Goal: Entertainment & Leisure: Consume media (video, audio)

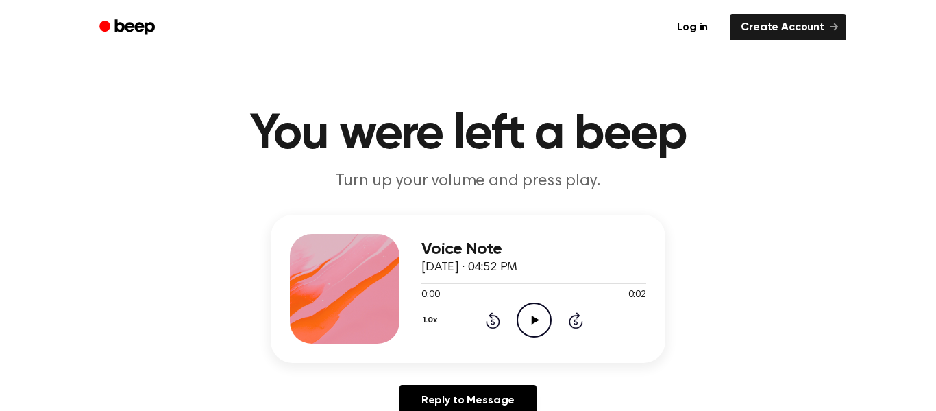
click at [537, 315] on icon "Play Audio" at bounding box center [534, 319] width 35 height 35
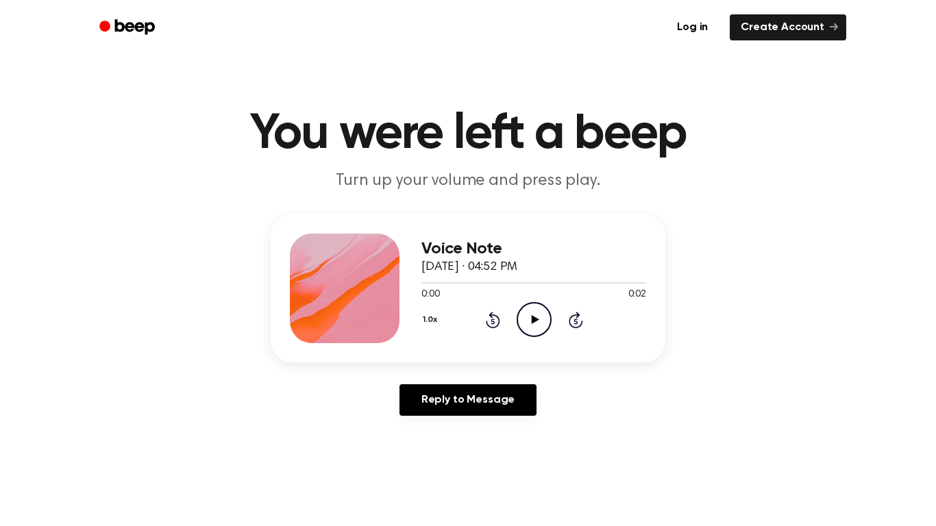
click at [526, 338] on div "Voice Note October 2, 2025 · 04:52 PM 0:00 0:02 Your browser does not support t…" at bounding box center [534, 289] width 225 height 110
click at [545, 337] on icon "Play Audio" at bounding box center [534, 319] width 35 height 35
click at [537, 320] on icon at bounding box center [535, 319] width 8 height 9
click at [528, 324] on icon "Play Audio" at bounding box center [534, 319] width 35 height 35
click at [543, 324] on icon "Play Audio" at bounding box center [534, 319] width 35 height 35
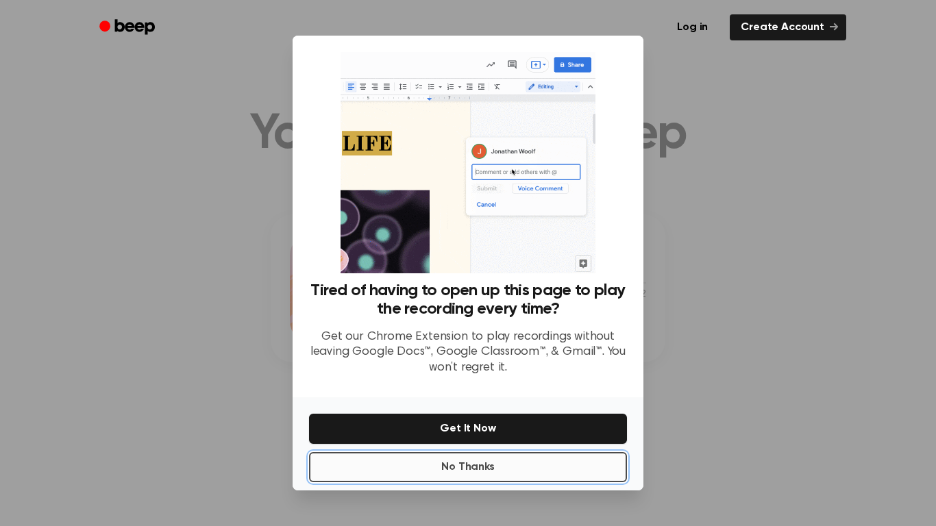
click at [548, 466] on button "No Thanks" at bounding box center [468, 467] width 318 height 30
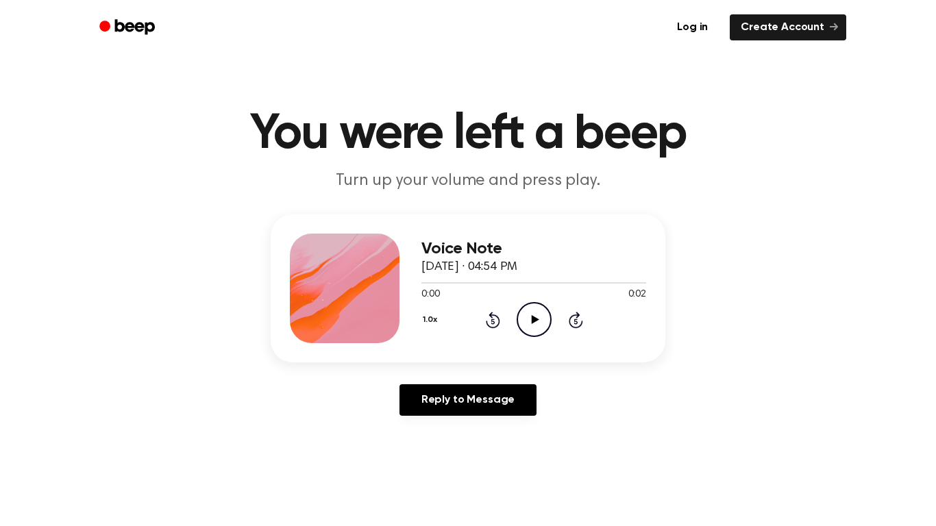
click at [533, 328] on icon "Play Audio" at bounding box center [534, 319] width 35 height 35
click at [537, 317] on icon "Play Audio" at bounding box center [534, 319] width 35 height 35
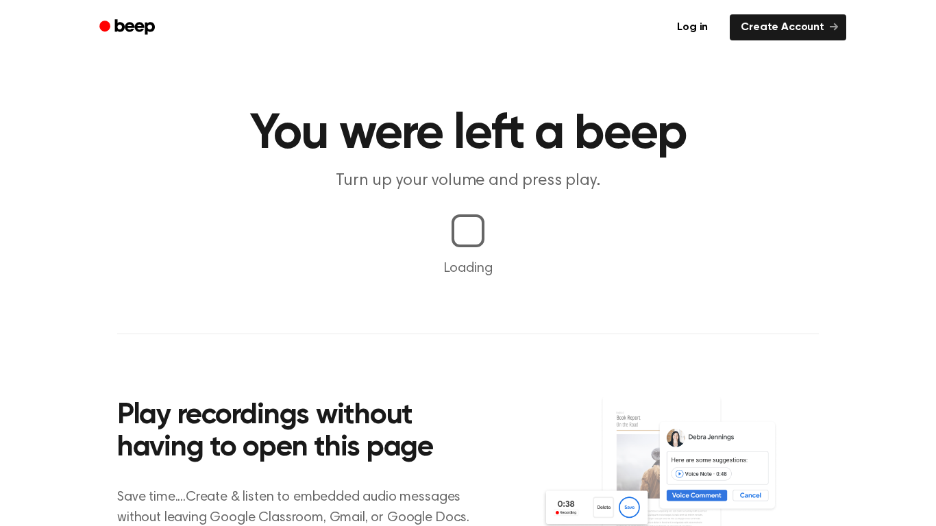
drag, startPoint x: 465, startPoint y: 224, endPoint x: 477, endPoint y: 234, distance: 15.1
click at [477, 234] on div at bounding box center [468, 231] width 39 height 39
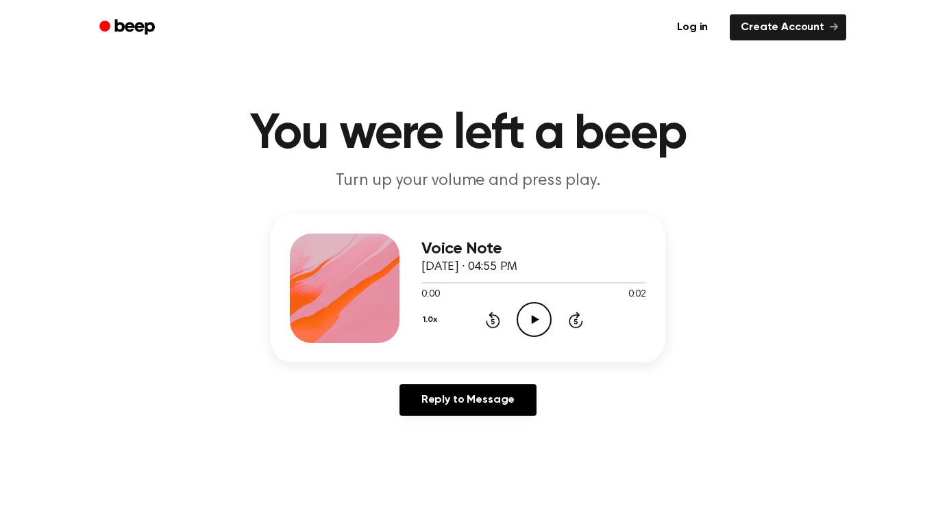
click at [522, 332] on circle at bounding box center [534, 320] width 34 height 34
click at [497, 315] on icon "Rewind 5 seconds" at bounding box center [492, 320] width 15 height 18
click at [498, 313] on icon "Rewind 5 seconds" at bounding box center [492, 320] width 15 height 18
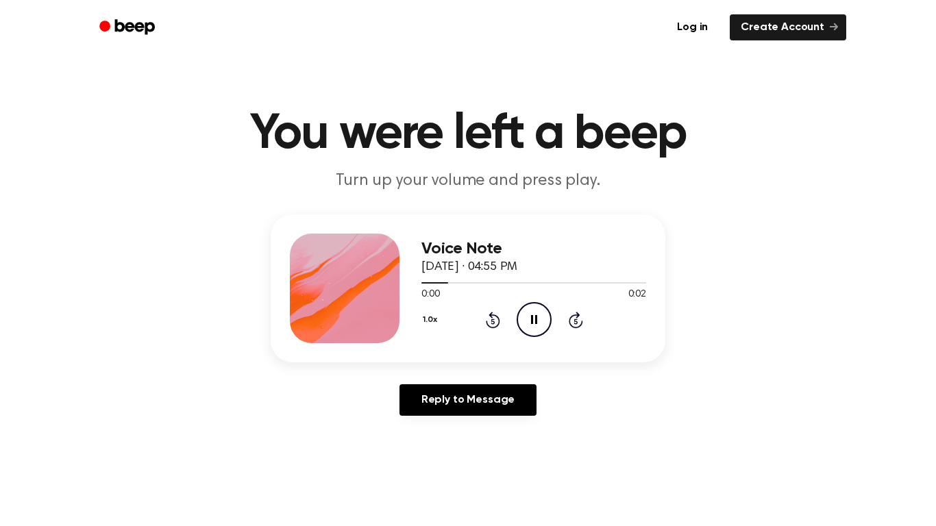
click at [498, 313] on icon "Rewind 5 seconds" at bounding box center [492, 320] width 15 height 18
click at [497, 315] on icon "Rewind 5 seconds" at bounding box center [492, 320] width 15 height 18
click at [496, 315] on icon at bounding box center [493, 320] width 14 height 16
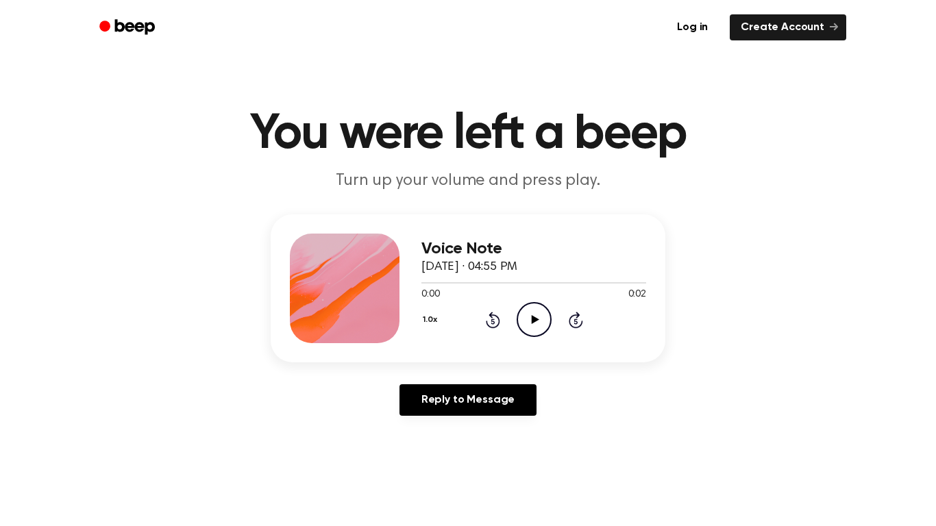
click at [496, 315] on icon at bounding box center [493, 320] width 14 height 16
click at [535, 305] on icon "Play Audio" at bounding box center [534, 319] width 35 height 35
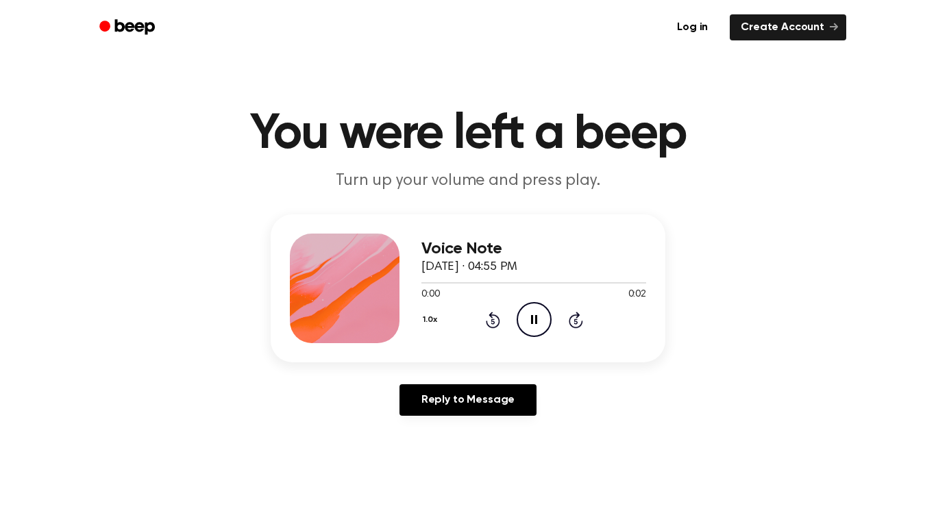
click at [491, 317] on icon at bounding box center [493, 320] width 14 height 16
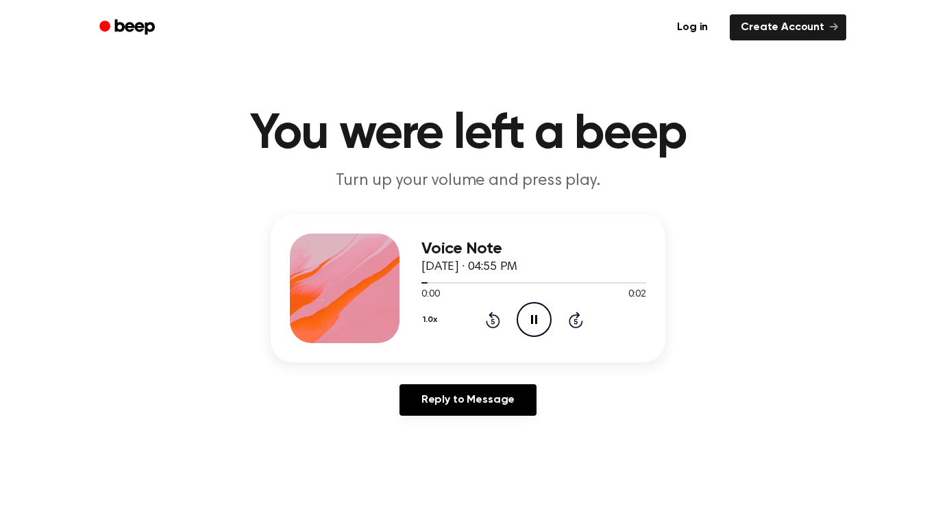
click at [491, 317] on icon at bounding box center [493, 320] width 14 height 16
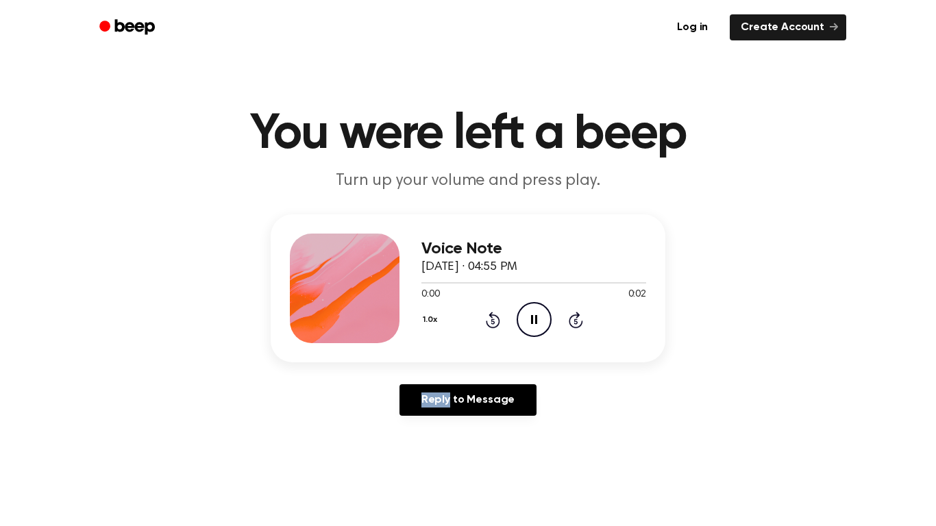
click at [491, 317] on icon at bounding box center [493, 320] width 14 height 16
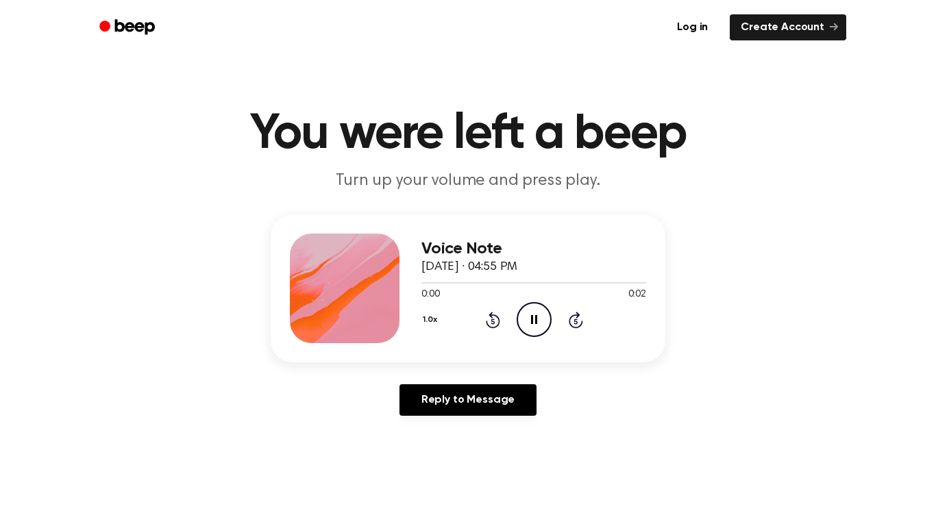
click at [491, 317] on icon at bounding box center [493, 320] width 14 height 16
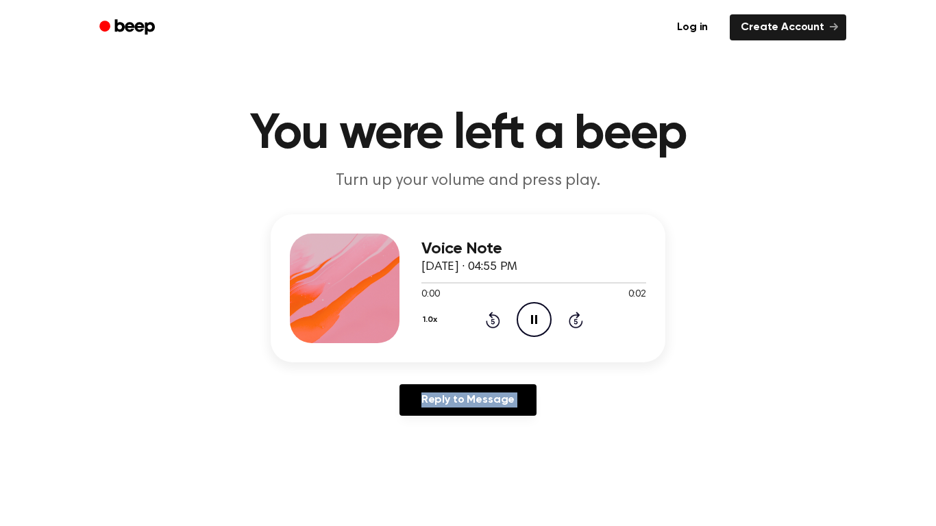
click at [491, 317] on icon at bounding box center [493, 320] width 14 height 16
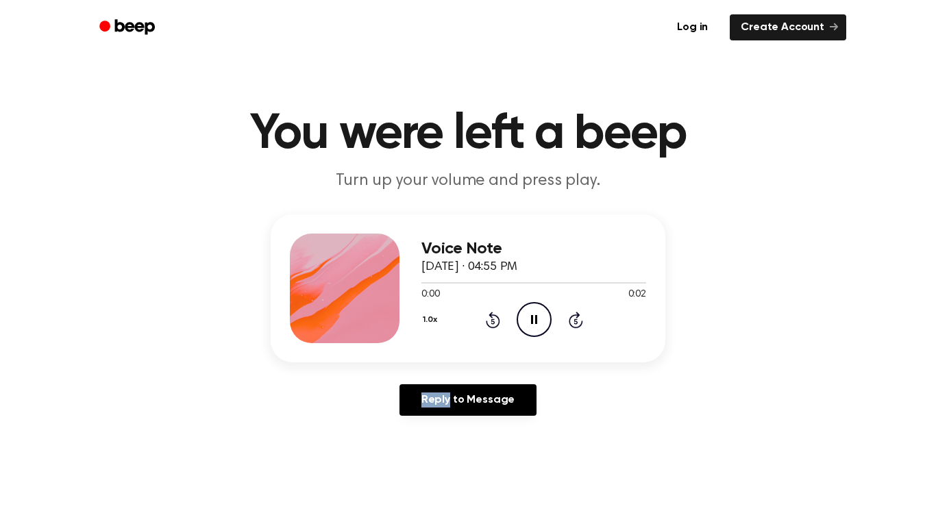
click at [491, 317] on icon at bounding box center [493, 320] width 14 height 16
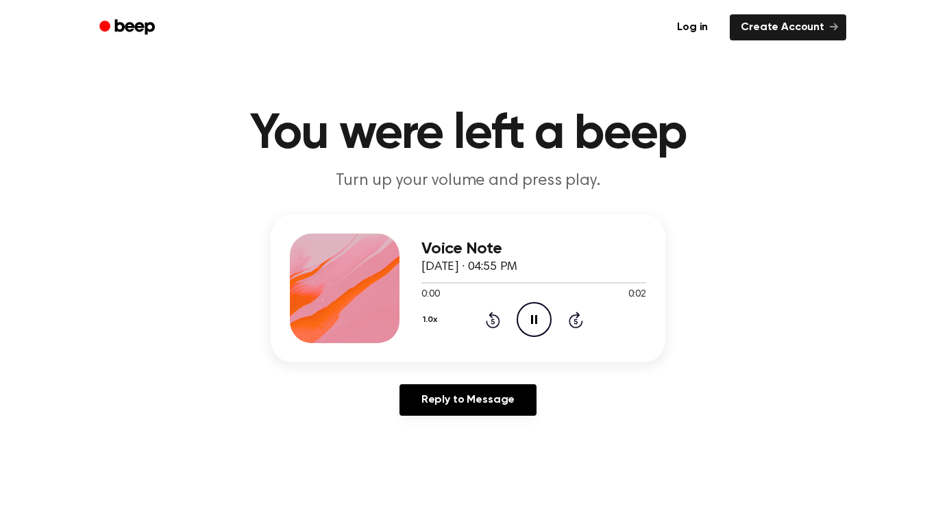
click at [491, 317] on icon at bounding box center [493, 320] width 14 height 16
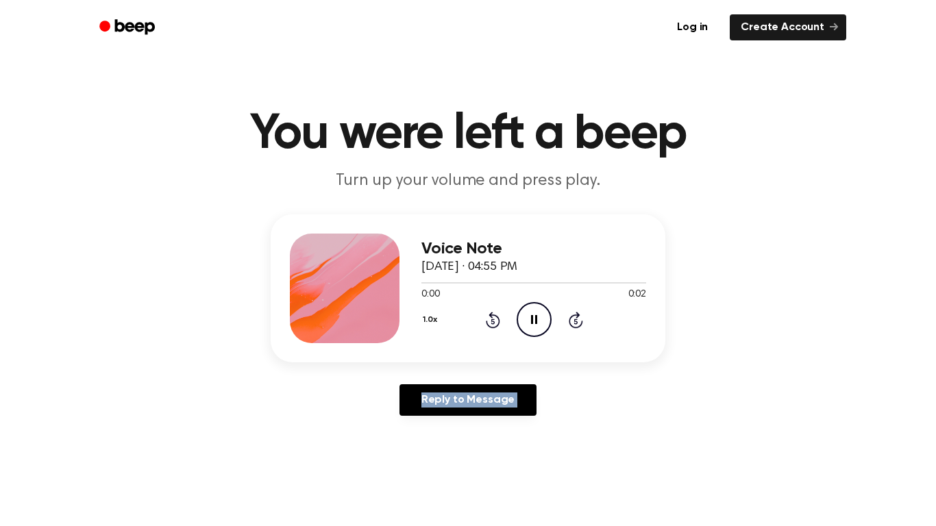
click at [491, 317] on icon at bounding box center [493, 320] width 14 height 16
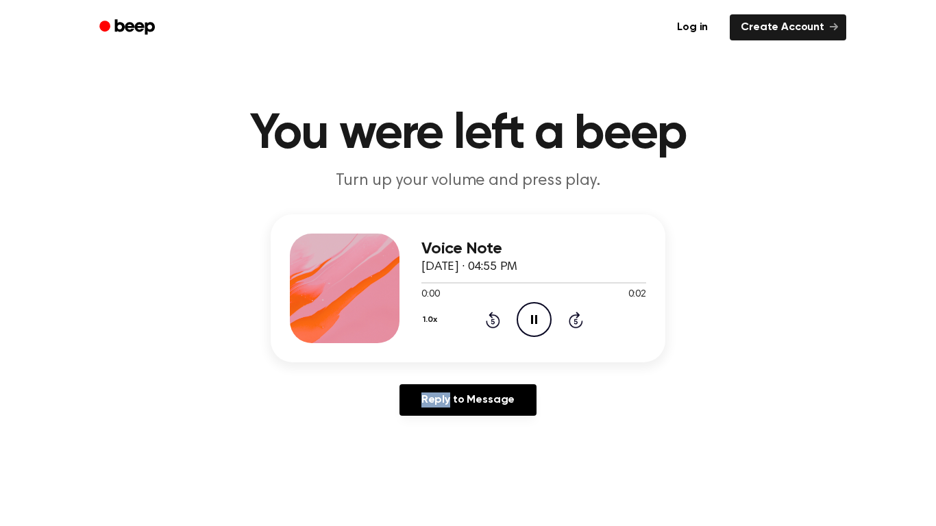
click at [491, 317] on icon at bounding box center [493, 320] width 14 height 16
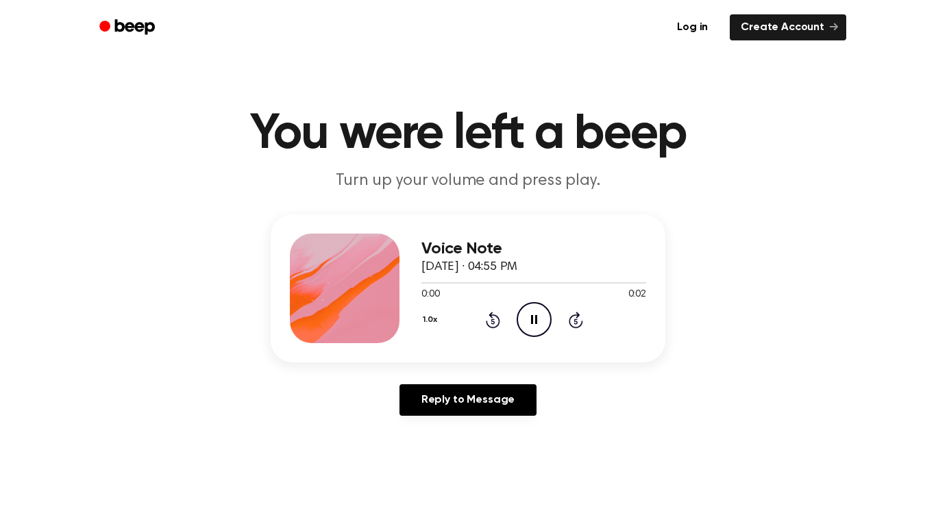
click at [491, 317] on icon at bounding box center [493, 320] width 14 height 16
click at [539, 319] on icon "Pause Audio" at bounding box center [534, 319] width 35 height 35
click at [525, 324] on icon "Play Audio" at bounding box center [534, 319] width 35 height 35
click at [496, 317] on icon at bounding box center [493, 320] width 14 height 16
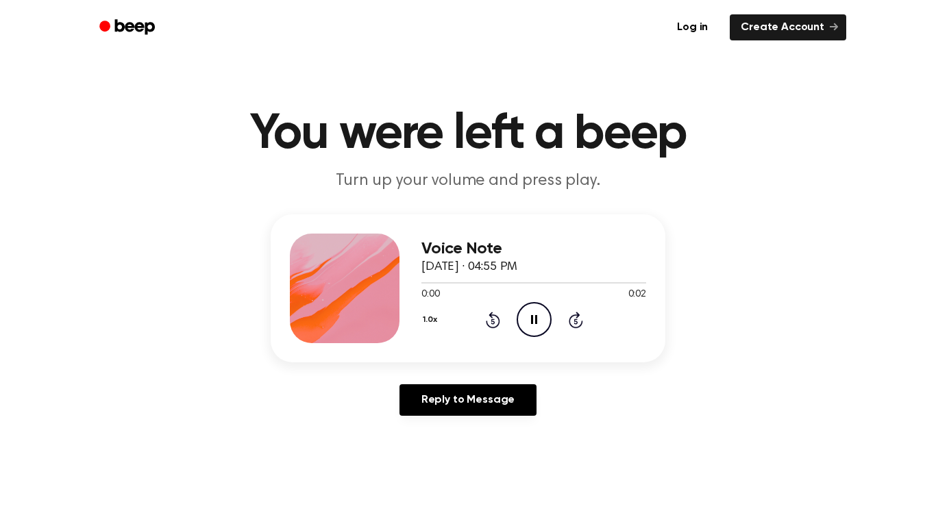
click at [496, 317] on icon at bounding box center [493, 320] width 14 height 16
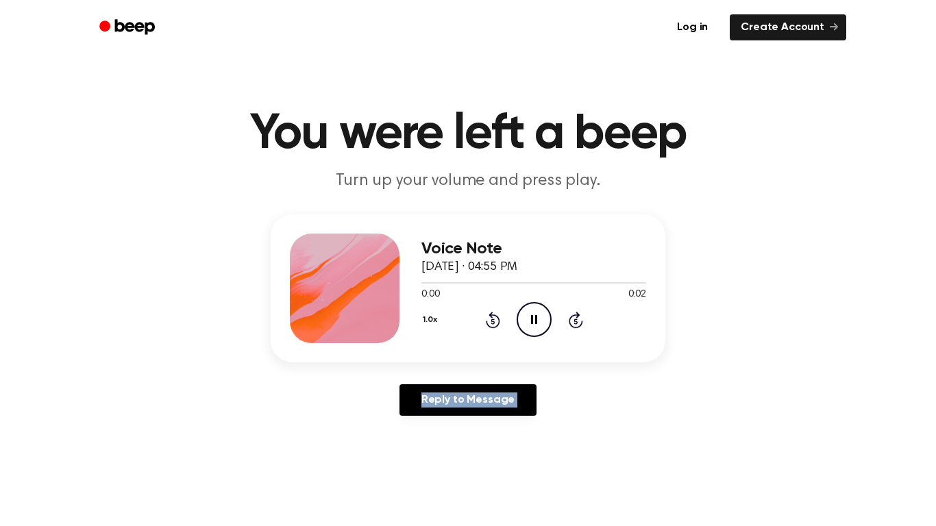
click at [496, 317] on icon at bounding box center [493, 320] width 14 height 16
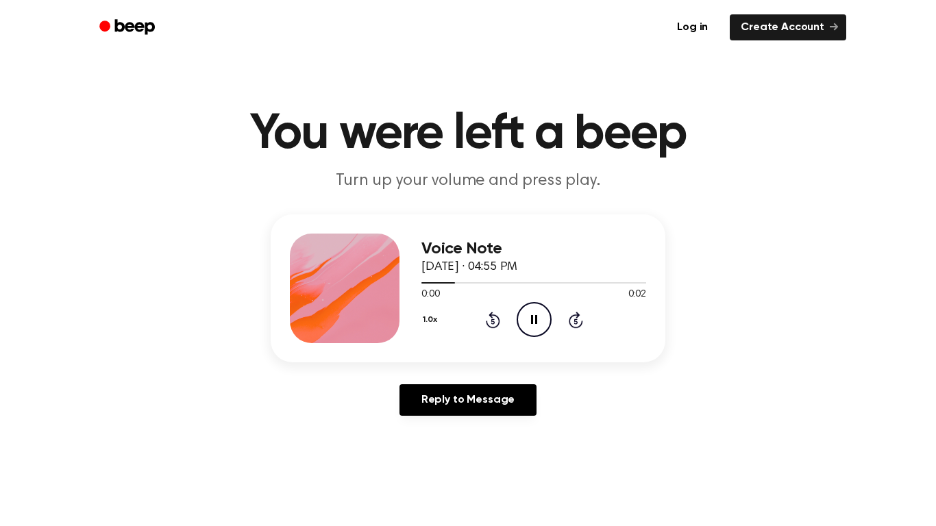
click at [496, 317] on icon at bounding box center [493, 320] width 14 height 16
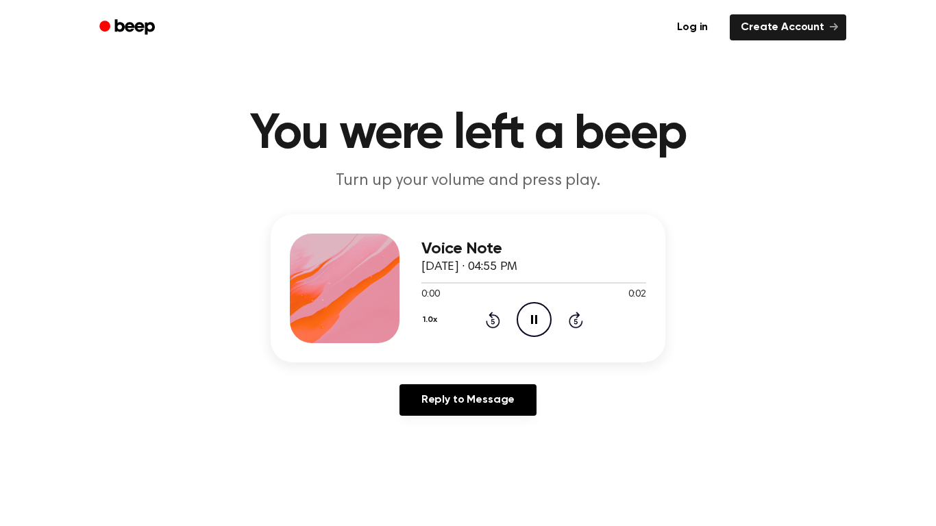
click at [496, 317] on icon at bounding box center [493, 320] width 14 height 16
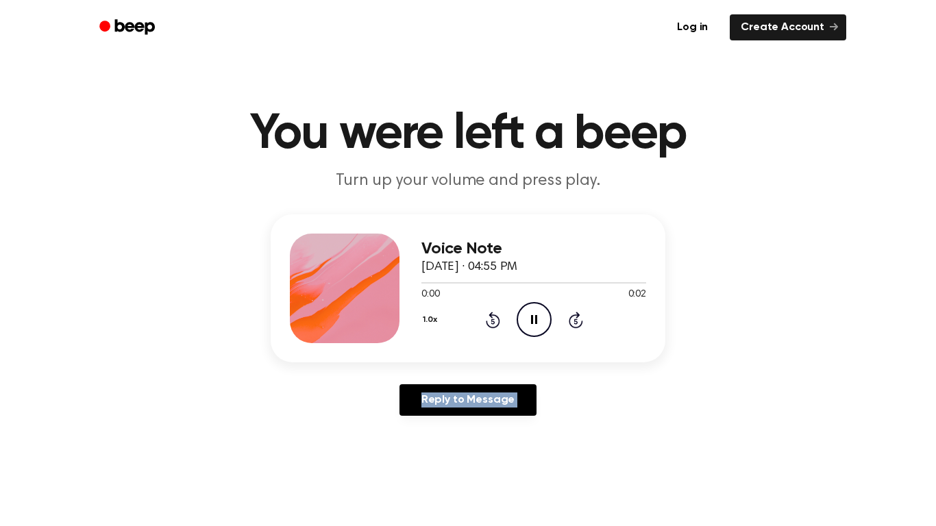
click at [496, 317] on icon at bounding box center [493, 320] width 14 height 16
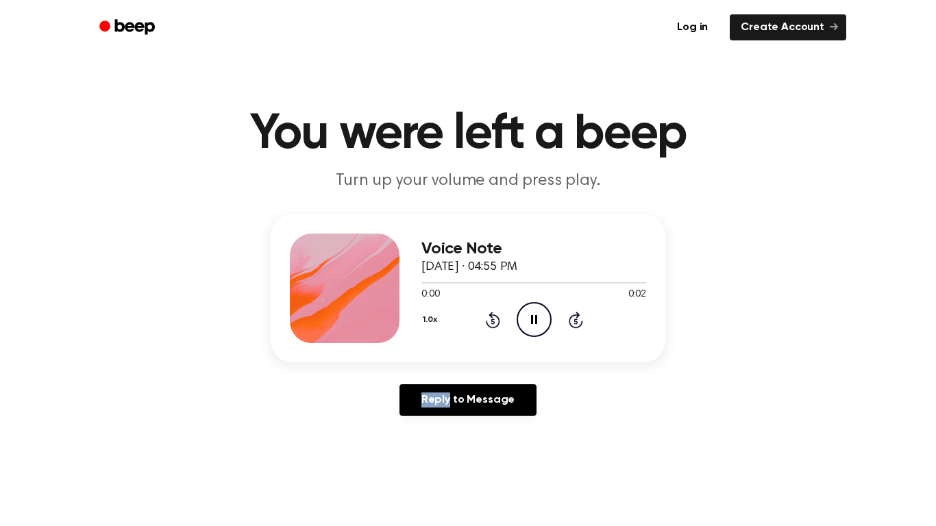
click at [496, 317] on icon at bounding box center [493, 320] width 14 height 16
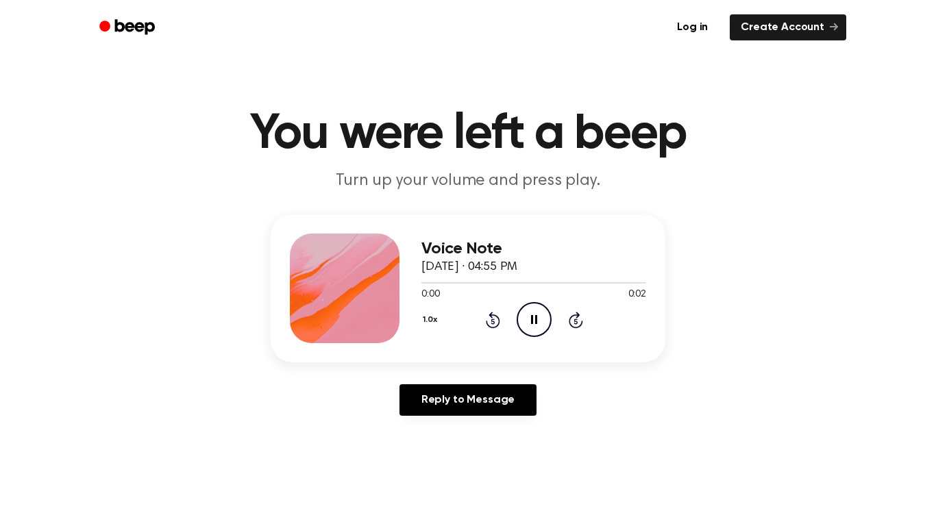
click at [496, 317] on icon at bounding box center [493, 320] width 14 height 16
click at [521, 324] on icon "Pause Audio" at bounding box center [534, 319] width 35 height 35
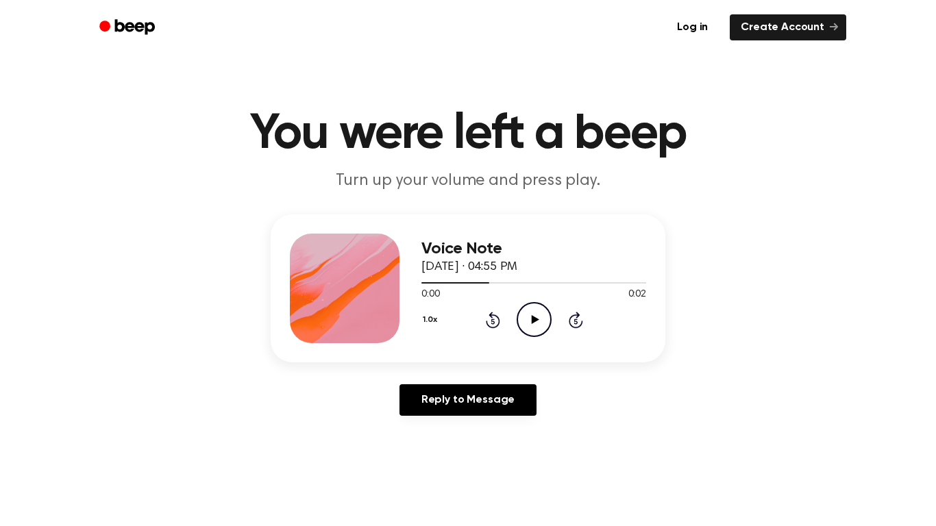
click at [489, 319] on icon "Rewind 5 seconds" at bounding box center [492, 320] width 15 height 18
click at [535, 324] on icon "Play Audio" at bounding box center [534, 319] width 35 height 35
click at [490, 326] on icon at bounding box center [493, 320] width 14 height 16
click at [493, 323] on icon "Rewind 5 seconds" at bounding box center [492, 320] width 15 height 18
click at [494, 320] on icon at bounding box center [492, 321] width 3 height 5
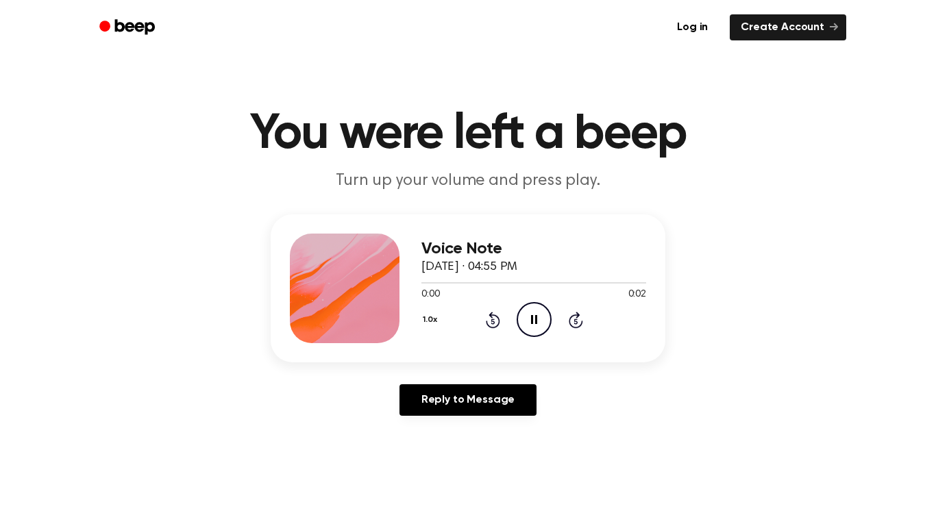
click at [493, 321] on icon at bounding box center [492, 321] width 3 height 5
click at [493, 322] on icon "Rewind 5 seconds" at bounding box center [492, 320] width 15 height 18
click at [494, 326] on icon "Rewind 5 seconds" at bounding box center [492, 320] width 15 height 18
click at [493, 321] on icon at bounding box center [492, 321] width 3 height 5
click at [493, 322] on icon "Rewind 5 seconds" at bounding box center [492, 320] width 15 height 18
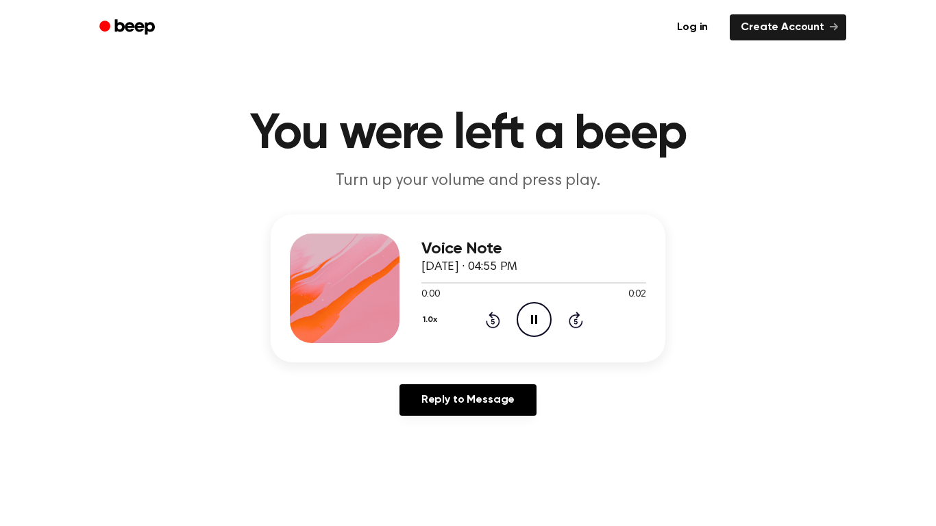
click at [493, 322] on icon "Rewind 5 seconds" at bounding box center [492, 320] width 15 height 18
click at [493, 321] on icon at bounding box center [492, 321] width 3 height 5
click at [491, 319] on icon at bounding box center [492, 321] width 3 height 5
click at [493, 321] on icon at bounding box center [492, 321] width 3 height 5
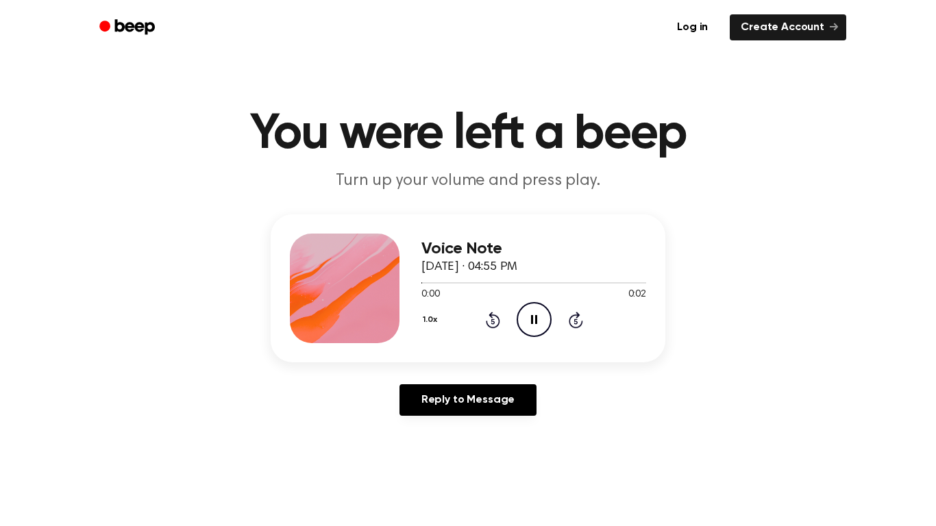
click at [493, 321] on icon at bounding box center [492, 321] width 3 height 5
click at [493, 323] on icon "Rewind 5 seconds" at bounding box center [492, 320] width 15 height 18
click at [493, 322] on icon "Rewind 5 seconds" at bounding box center [492, 320] width 15 height 18
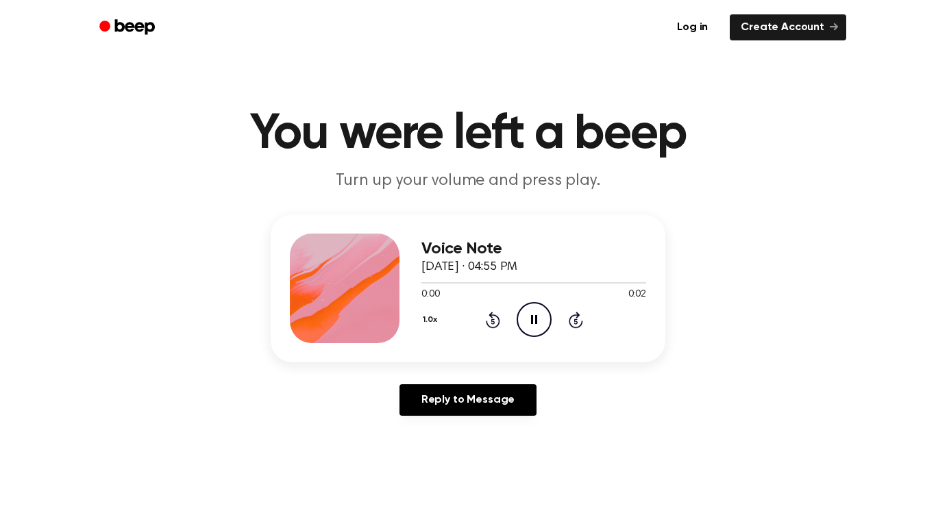
click at [493, 323] on icon "Rewind 5 seconds" at bounding box center [492, 320] width 15 height 18
click at [493, 321] on icon at bounding box center [492, 321] width 3 height 5
click at [528, 316] on icon "Pause Audio" at bounding box center [534, 319] width 35 height 35
click at [539, 331] on icon "Play Audio" at bounding box center [534, 319] width 35 height 35
click at [537, 330] on icon "Play Audio" at bounding box center [534, 319] width 35 height 35
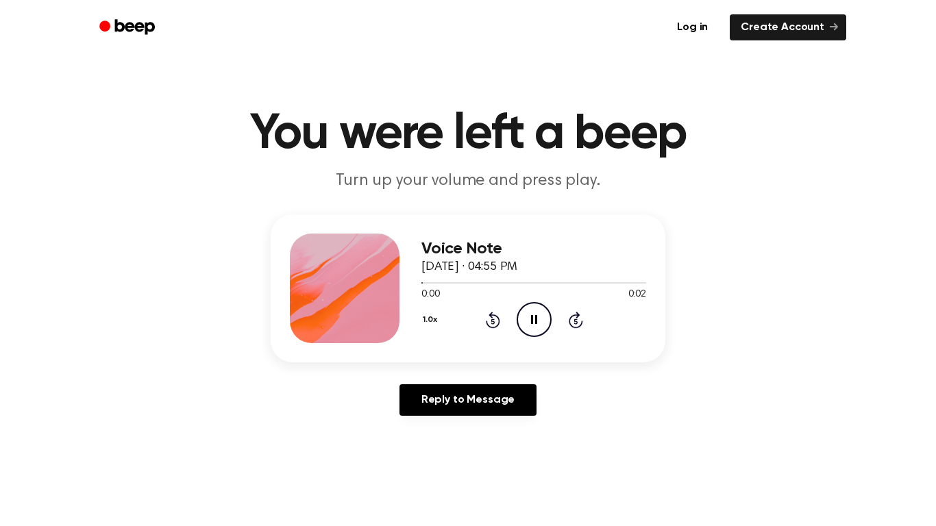
click at [545, 328] on icon "Pause Audio" at bounding box center [534, 319] width 35 height 35
click at [543, 336] on icon "Play Audio" at bounding box center [534, 319] width 35 height 35
click at [529, 331] on icon "Pause Audio" at bounding box center [534, 319] width 35 height 35
click at [555, 332] on div "1.0x Rewind 5 seconds Pause Audio Skip 5 seconds" at bounding box center [534, 319] width 225 height 35
click at [543, 325] on icon "Play Audio" at bounding box center [534, 319] width 35 height 35
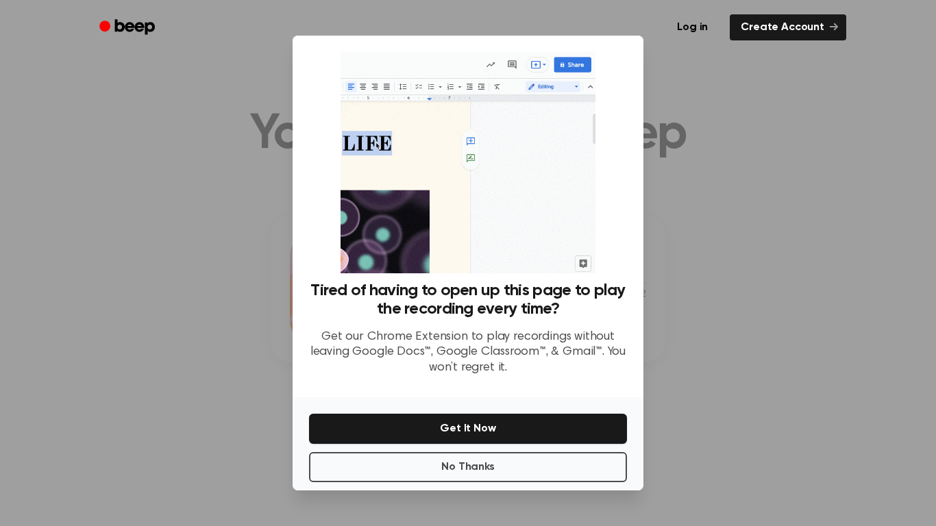
click at [536, 326] on div "Tired of having to open up this page to play the recording every time? Get our …" at bounding box center [468, 335] width 318 height 106
click at [546, 314] on h3 "Tired of having to open up this page to play the recording every time?" at bounding box center [468, 300] width 318 height 37
click at [461, 491] on div at bounding box center [468, 263] width 936 height 526
click at [464, 471] on button "No Thanks" at bounding box center [468, 467] width 318 height 30
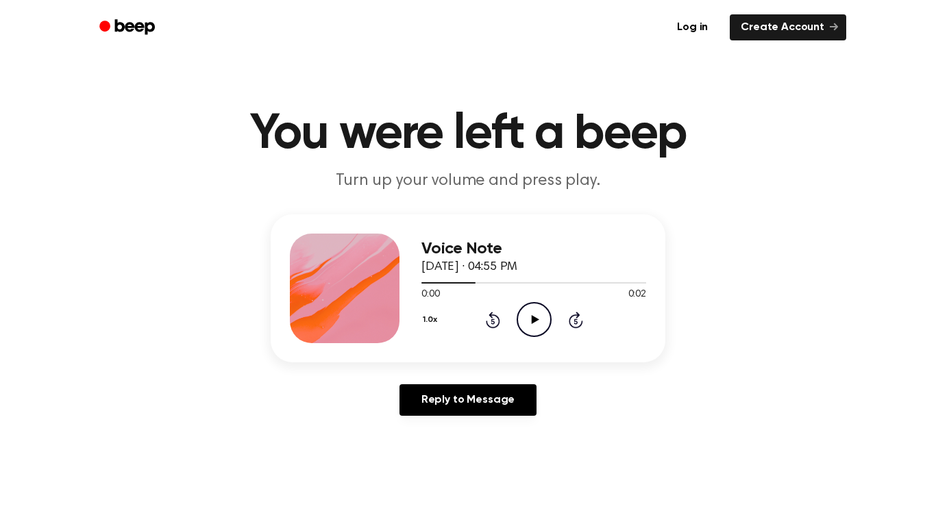
click at [535, 330] on icon "Play Audio" at bounding box center [534, 319] width 35 height 35
click at [546, 324] on icon "Pause Audio" at bounding box center [534, 319] width 35 height 35
click at [535, 330] on icon "Play Audio" at bounding box center [534, 319] width 35 height 35
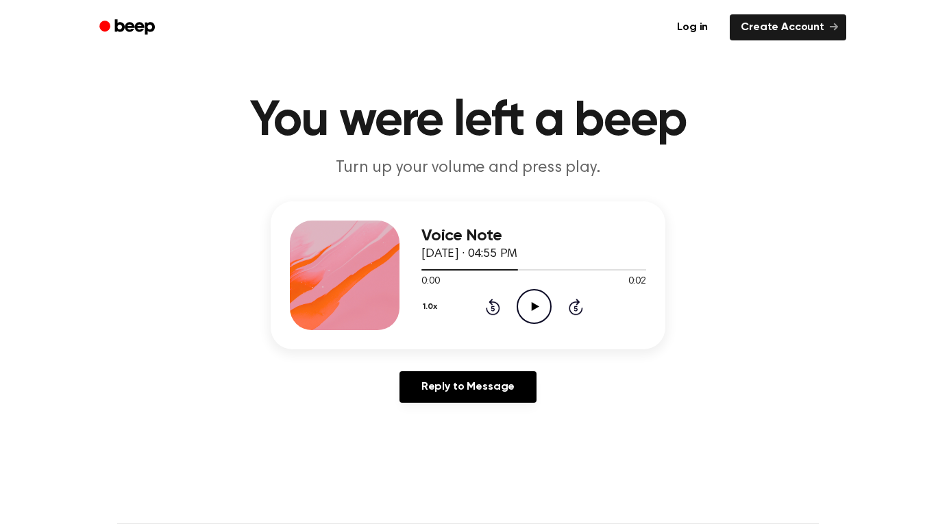
scroll to position [21, 0]
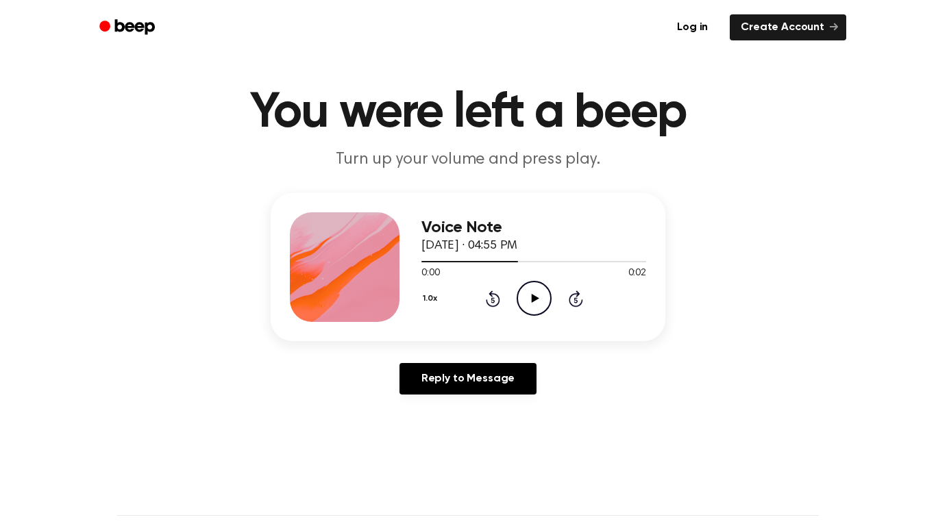
click at [539, 315] on circle at bounding box center [534, 299] width 34 height 34
click at [537, 304] on icon "Play Audio" at bounding box center [534, 298] width 35 height 35
click at [535, 305] on icon "Pause Audio" at bounding box center [534, 298] width 35 height 35
click at [544, 310] on icon "Pause Audio" at bounding box center [534, 298] width 35 height 35
click at [537, 308] on icon "Play Audio" at bounding box center [534, 298] width 35 height 35
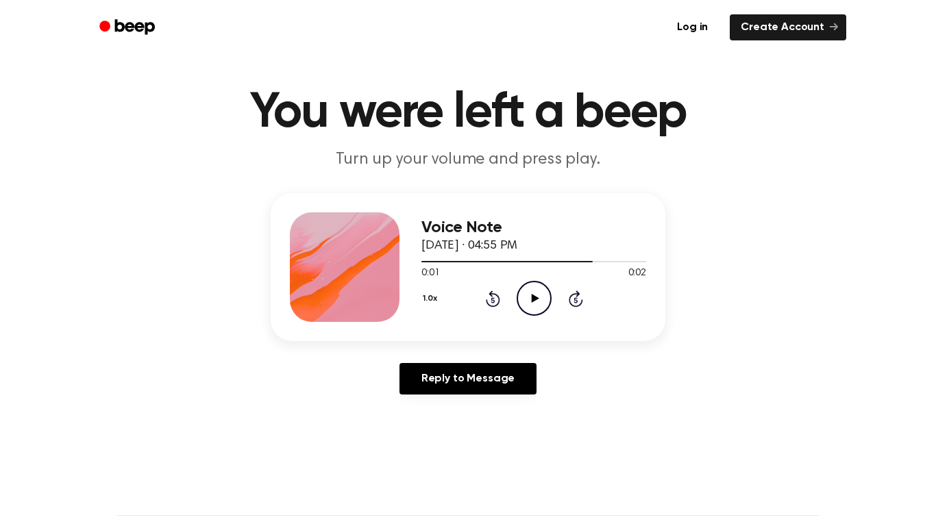
click at [535, 310] on icon "Play Audio" at bounding box center [534, 298] width 35 height 35
click at [535, 305] on icon "Pause Audio" at bounding box center [534, 298] width 35 height 35
click at [537, 312] on icon "Play Audio" at bounding box center [534, 298] width 35 height 35
click at [531, 315] on circle at bounding box center [534, 299] width 34 height 34
click at [537, 312] on icon "Pause Audio" at bounding box center [534, 298] width 35 height 35
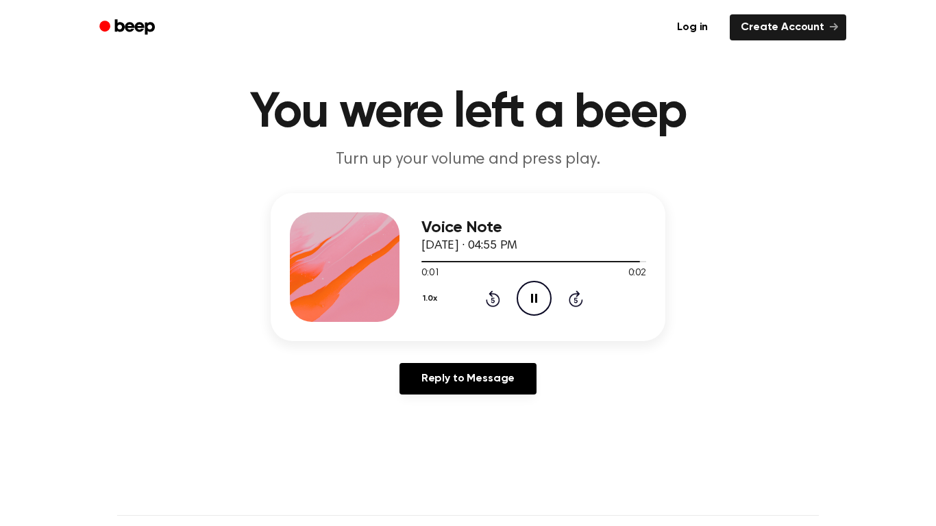
click at [541, 310] on icon "Pause Audio" at bounding box center [534, 298] width 35 height 35
click at [537, 310] on icon "Play Audio" at bounding box center [534, 298] width 35 height 35
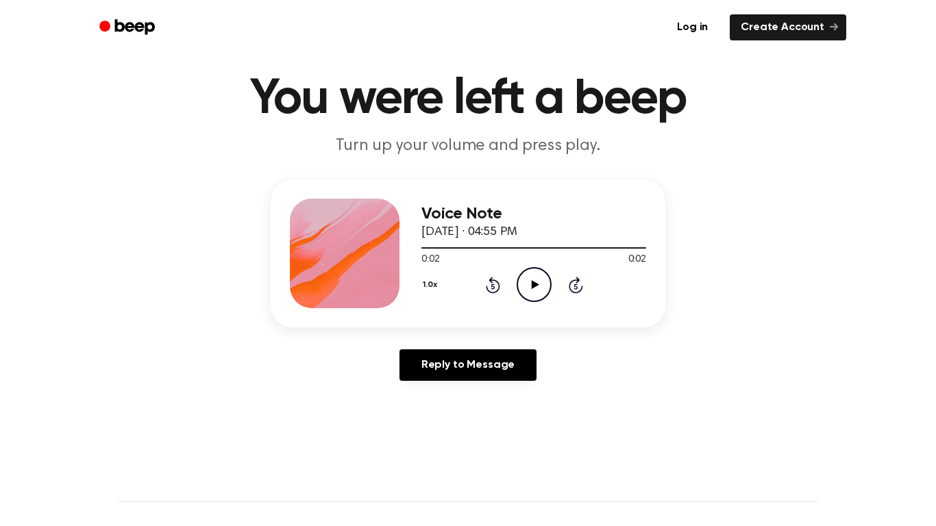
scroll to position [47, 0]
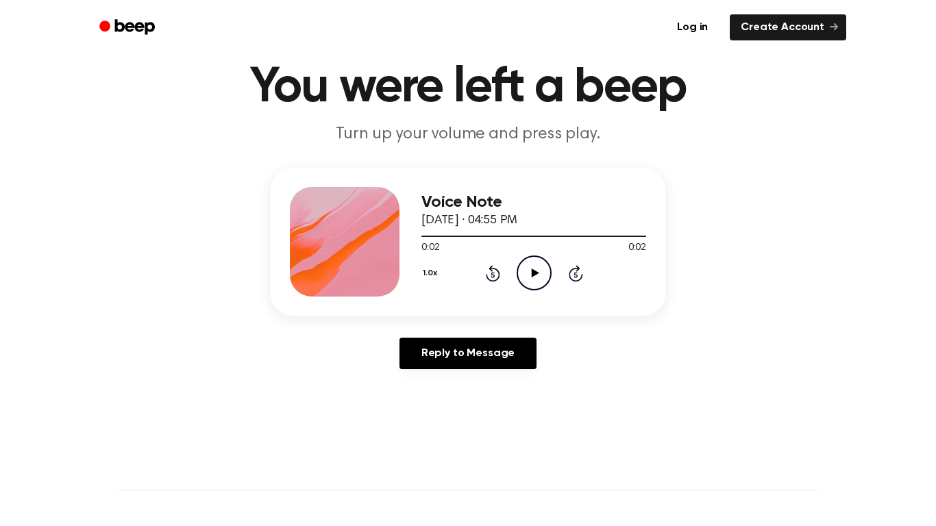
click at [536, 308] on div "Voice Note October 2, 2025 · 04:55 PM 0:02 0:02 Your browser does not support t…" at bounding box center [468, 242] width 395 height 148
click at [537, 296] on div "Voice Note October 2, 2025 · 04:55 PM 0:02 0:02 Your browser does not support t…" at bounding box center [534, 242] width 225 height 110
click at [537, 286] on icon "Play Audio" at bounding box center [534, 273] width 35 height 35
click at [534, 284] on icon "Pause Audio" at bounding box center [534, 273] width 35 height 35
